Goal: Task Accomplishment & Management: Use online tool/utility

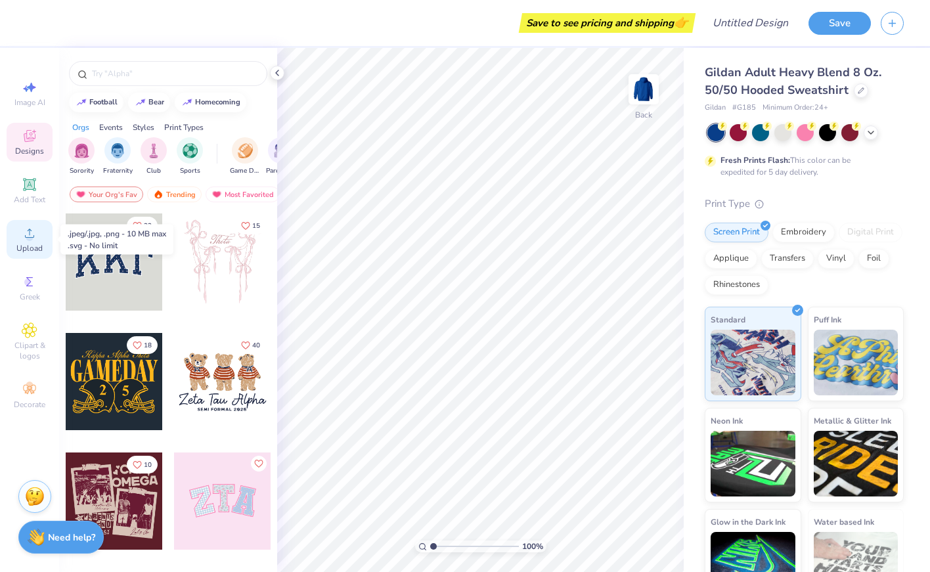
click at [27, 235] on circle at bounding box center [29, 237] width 7 height 7
click at [26, 243] on span "Upload" at bounding box center [29, 248] width 26 height 11
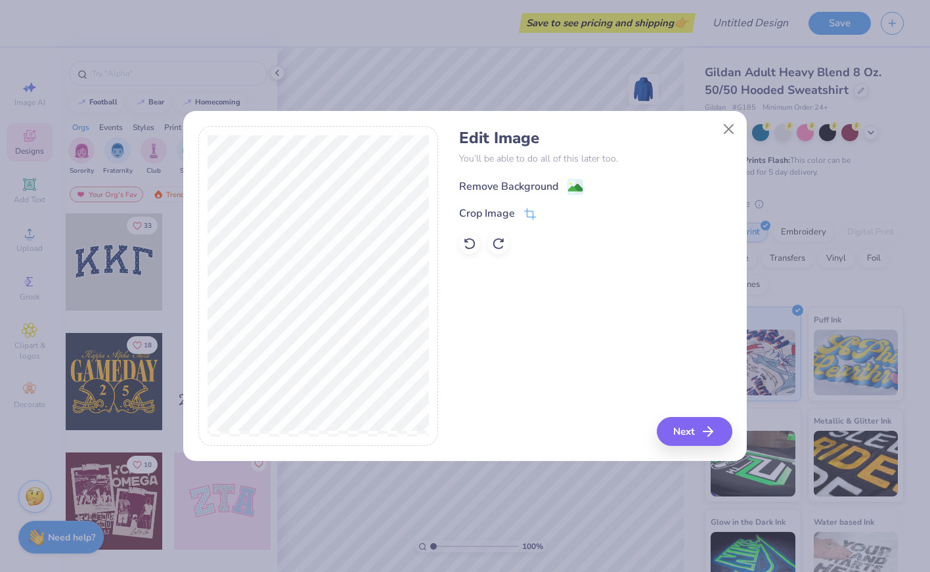
click at [530, 183] on div "Remove Background" at bounding box center [508, 187] width 99 height 16
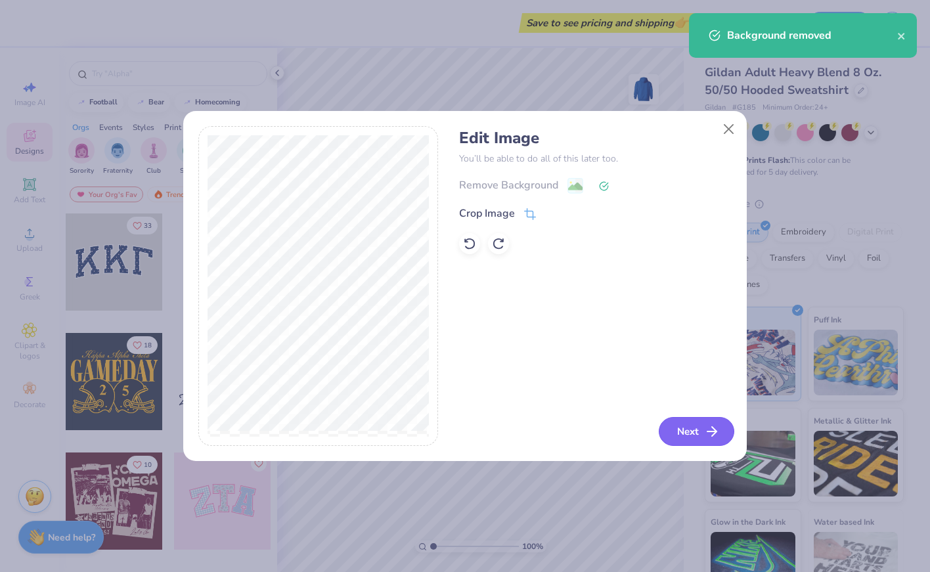
click at [713, 434] on polyline "button" at bounding box center [714, 431] width 5 height 9
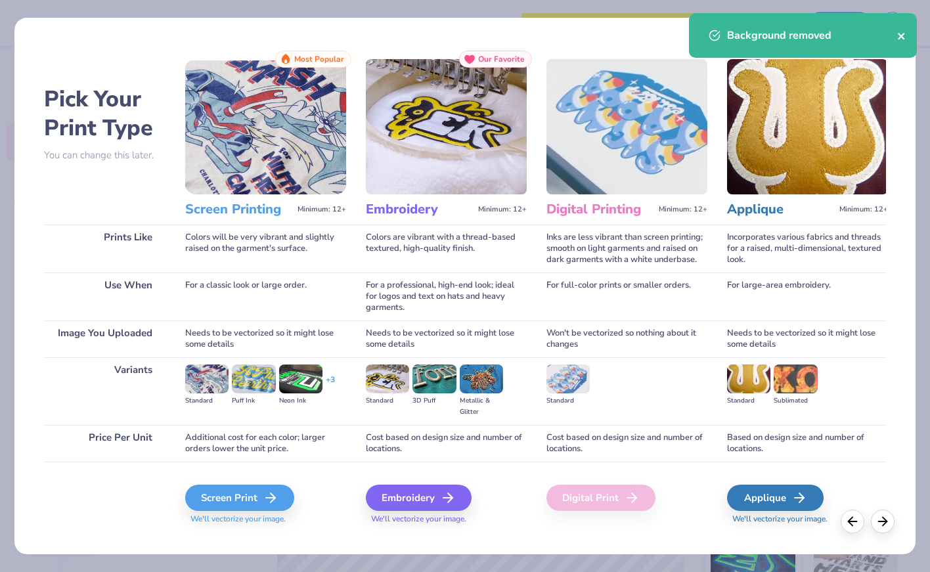
click at [901, 39] on icon "close" at bounding box center [902, 36] width 9 height 11
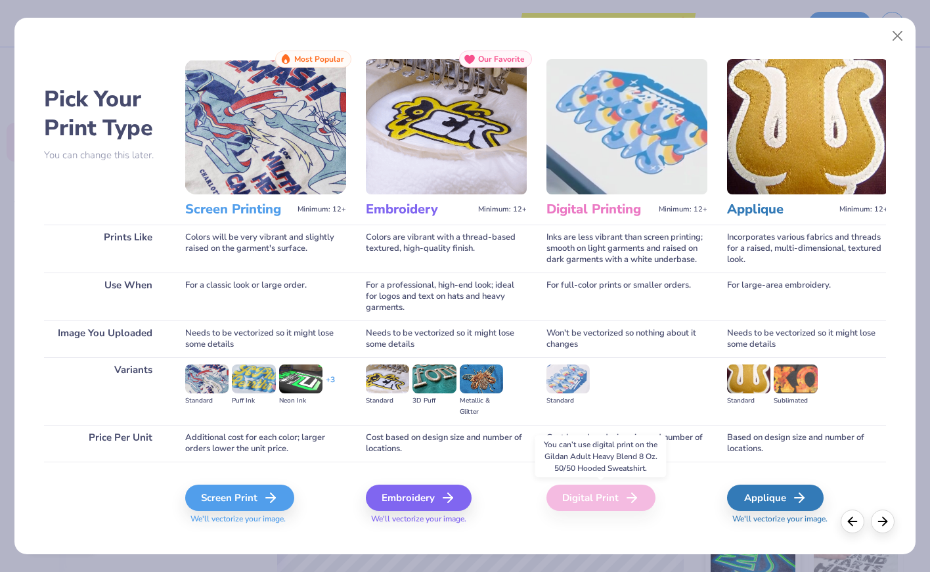
click at [614, 495] on div "Digital Print" at bounding box center [601, 498] width 109 height 26
click at [261, 500] on div "Screen Print" at bounding box center [241, 498] width 109 height 26
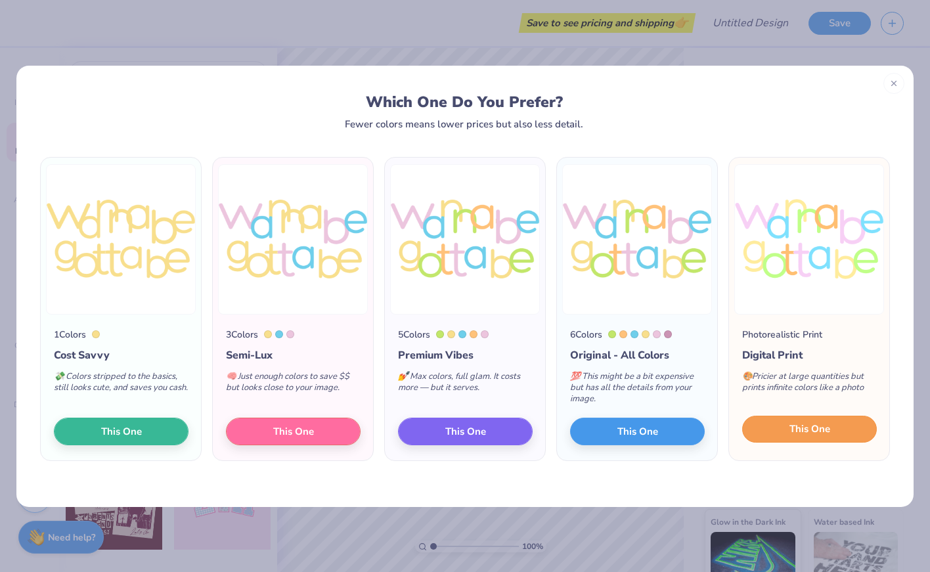
click at [771, 430] on button "This One" at bounding box center [809, 430] width 135 height 28
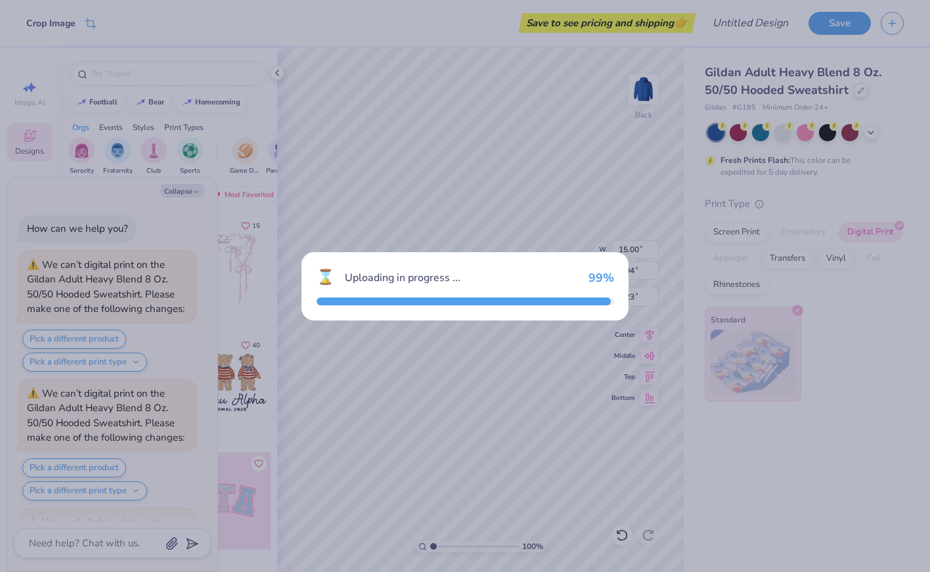
scroll to position [117, 0]
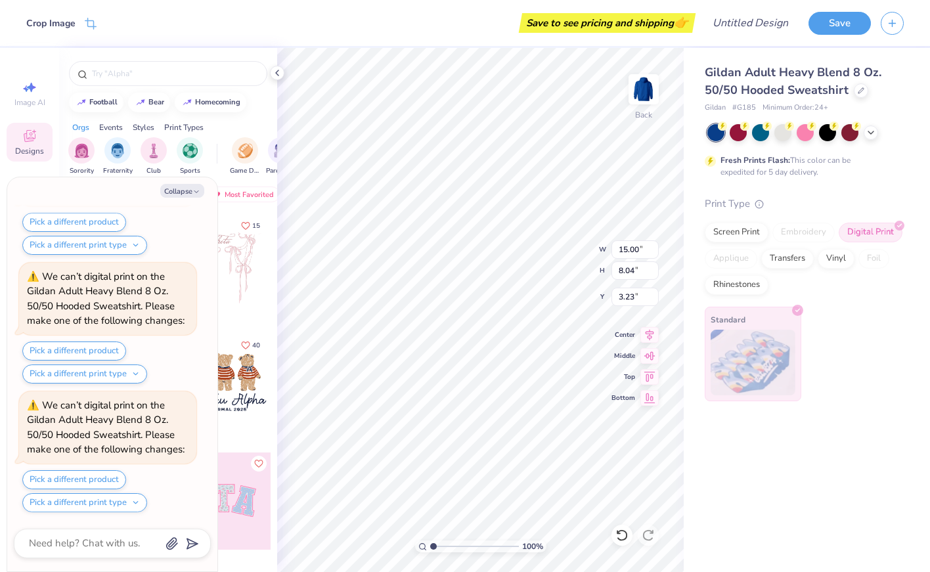
type textarea "x"
type input "12.23"
type input "6.55"
type textarea "x"
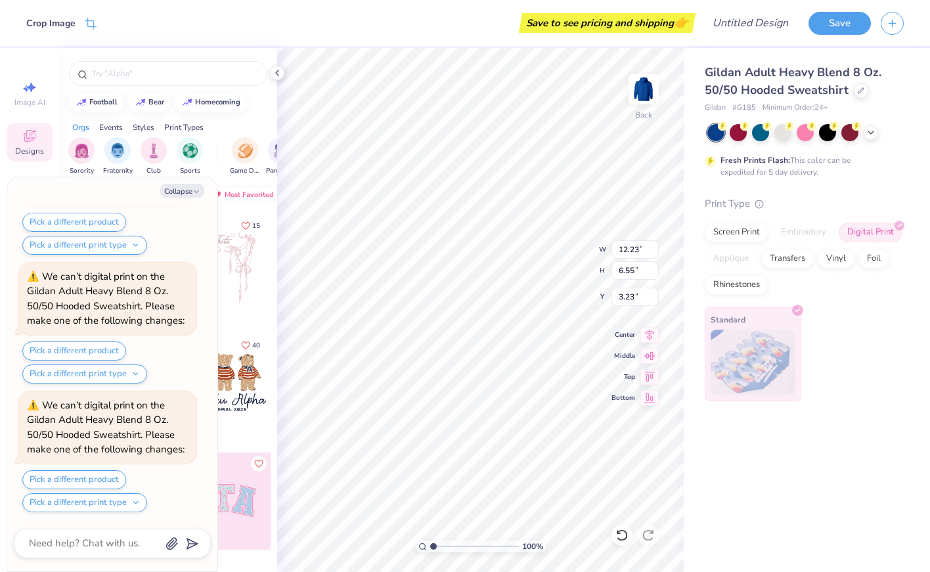
type input "3.74"
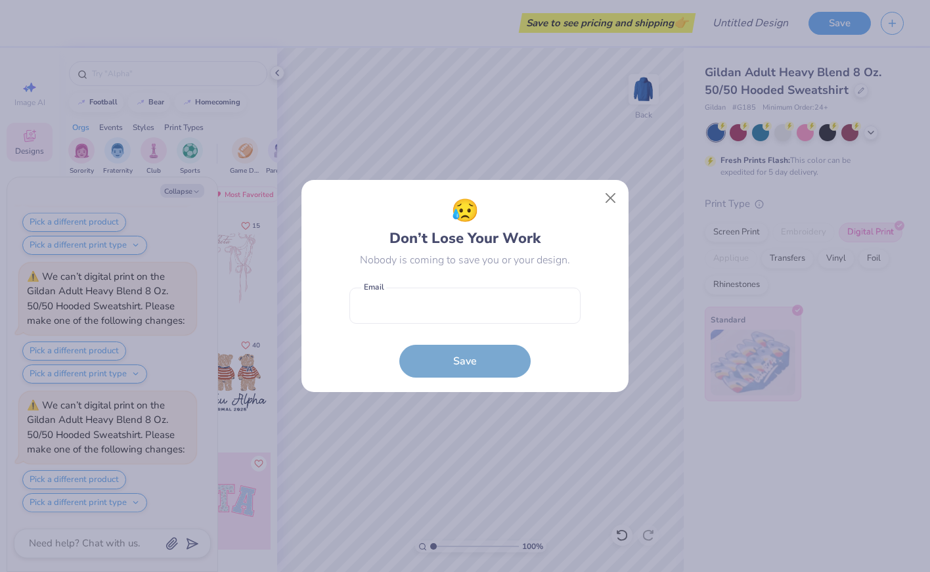
type textarea "x"
